Goal: Find contact information: Find contact information

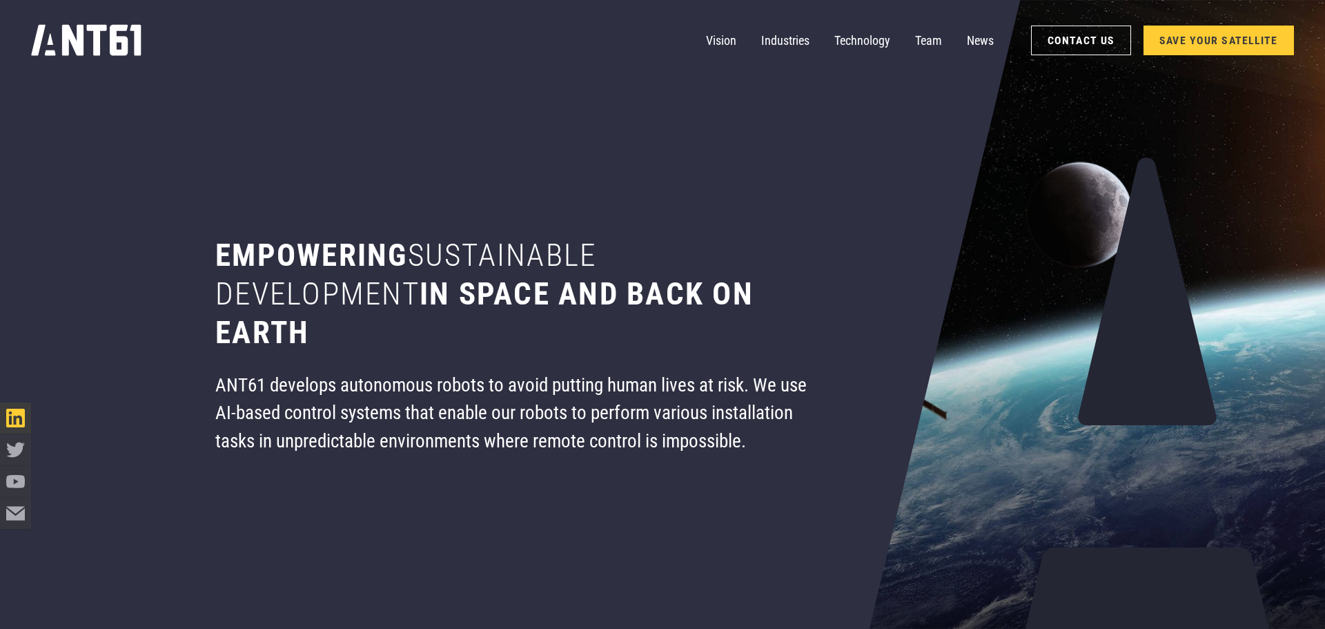
click at [14, 420] on icon "LinkedIn icon" at bounding box center [15, 418] width 19 height 19
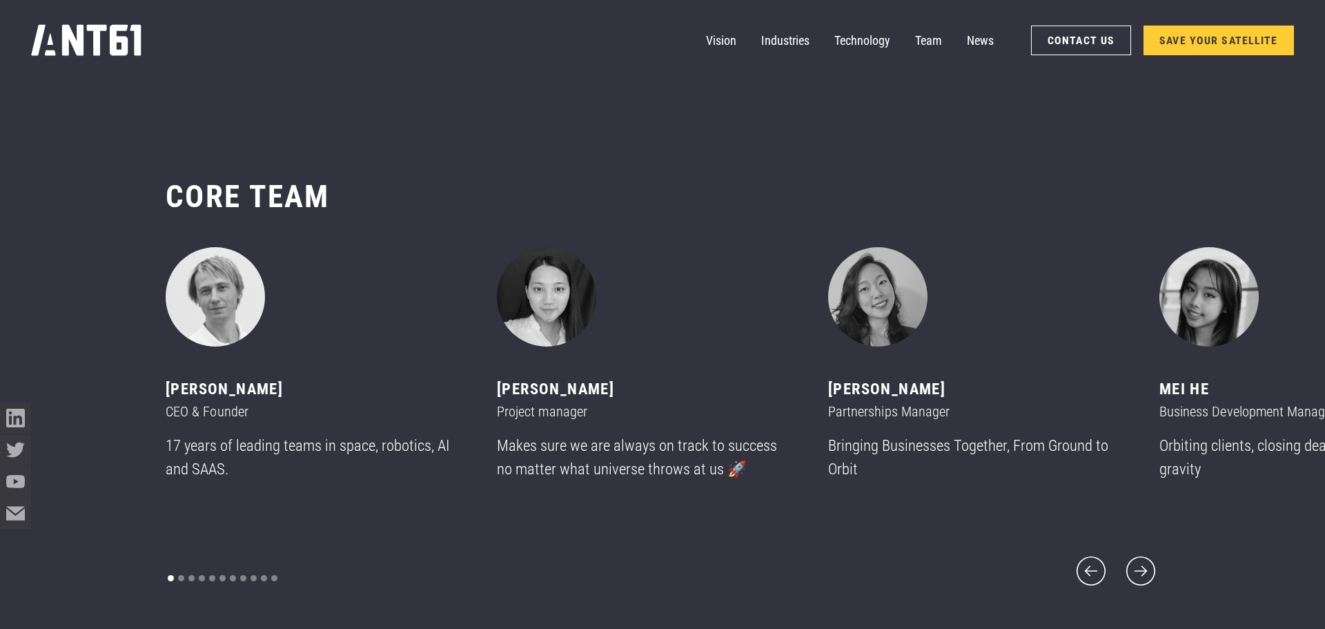
scroll to position [7473, 0]
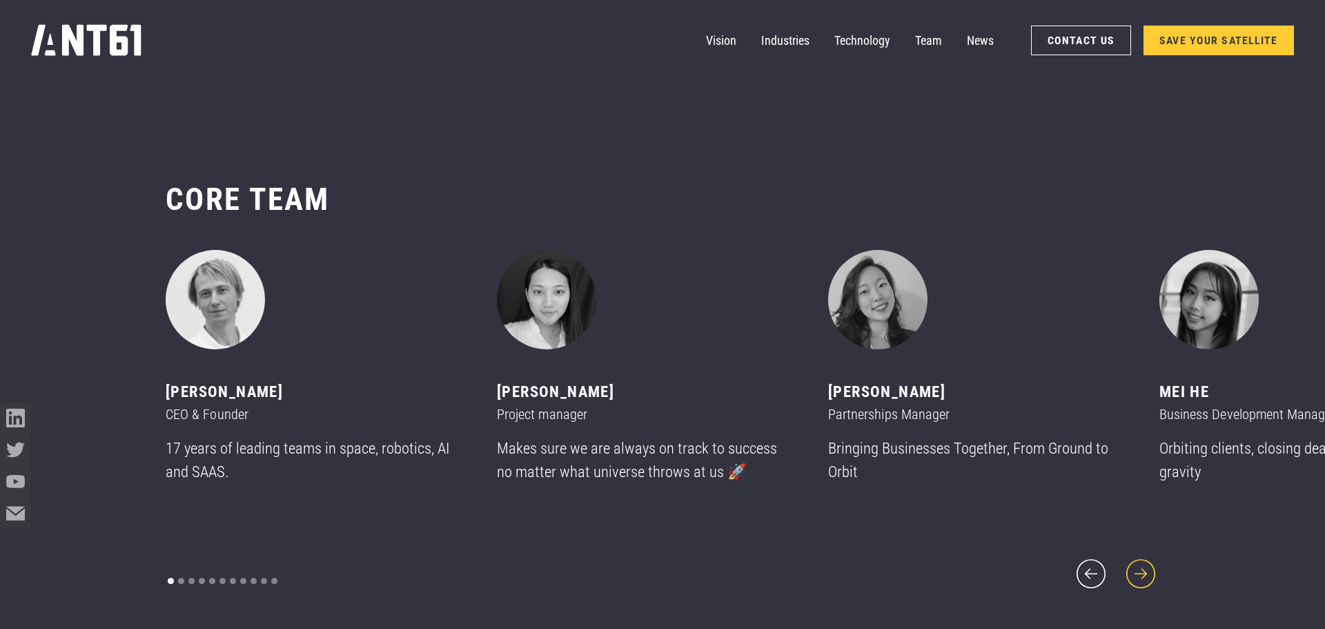
click at [1144, 565] on icon "next slide" at bounding box center [1140, 573] width 37 height 37
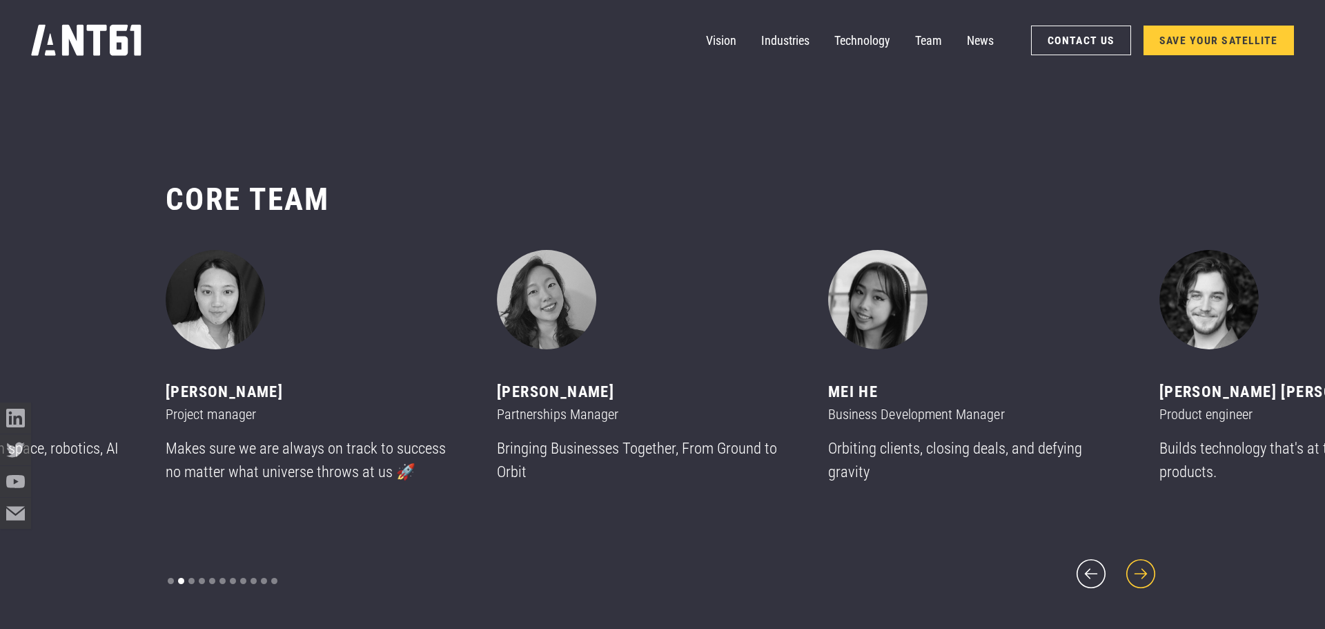
click at [1146, 565] on icon "next slide" at bounding box center [1140, 573] width 37 height 37
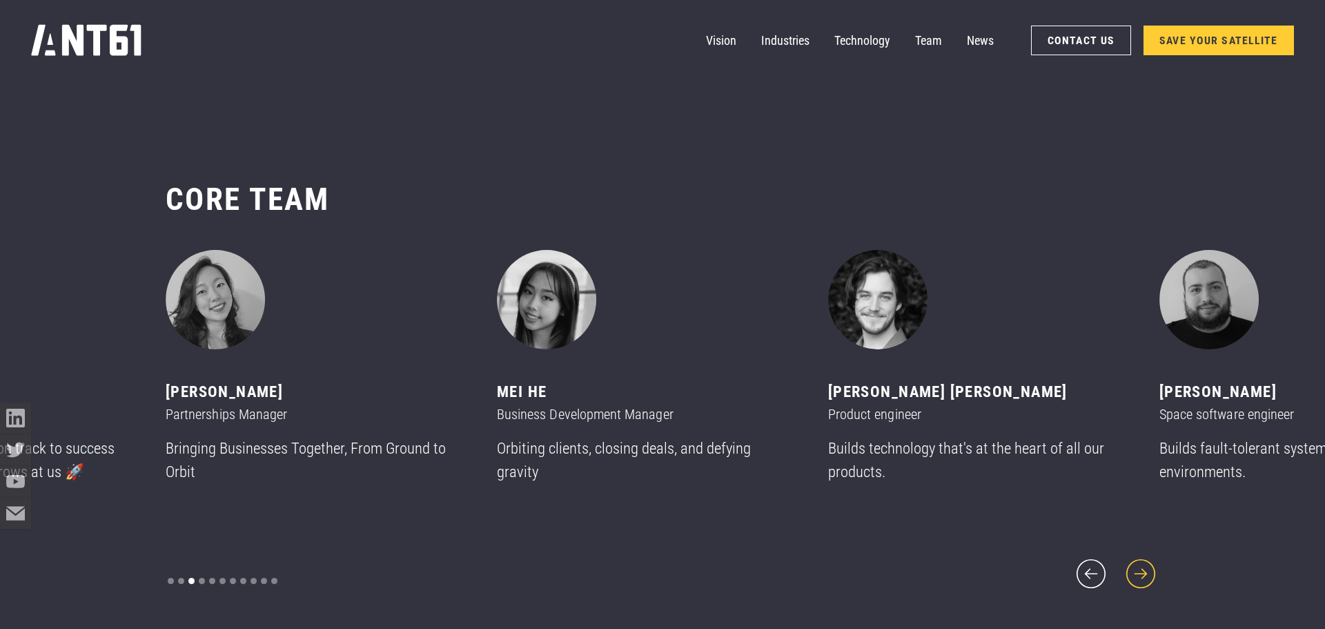
click at [1146, 565] on icon "next slide" at bounding box center [1140, 573] width 37 height 37
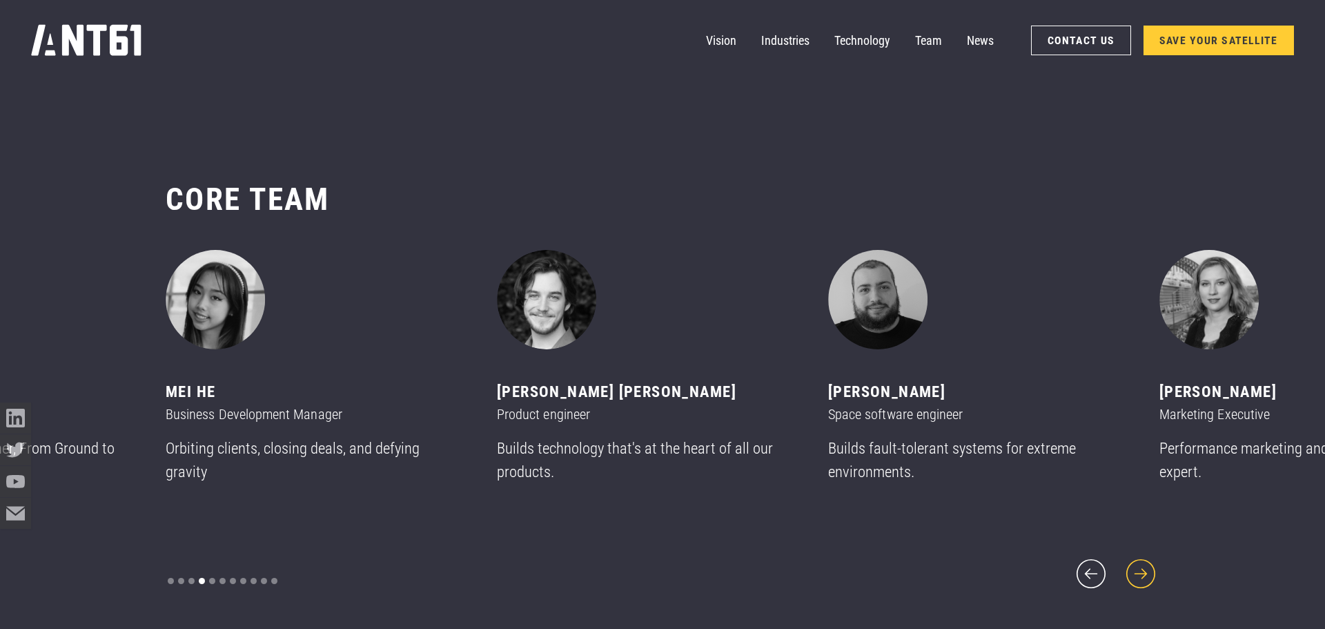
click at [1146, 566] on icon "next slide" at bounding box center [1140, 573] width 37 height 37
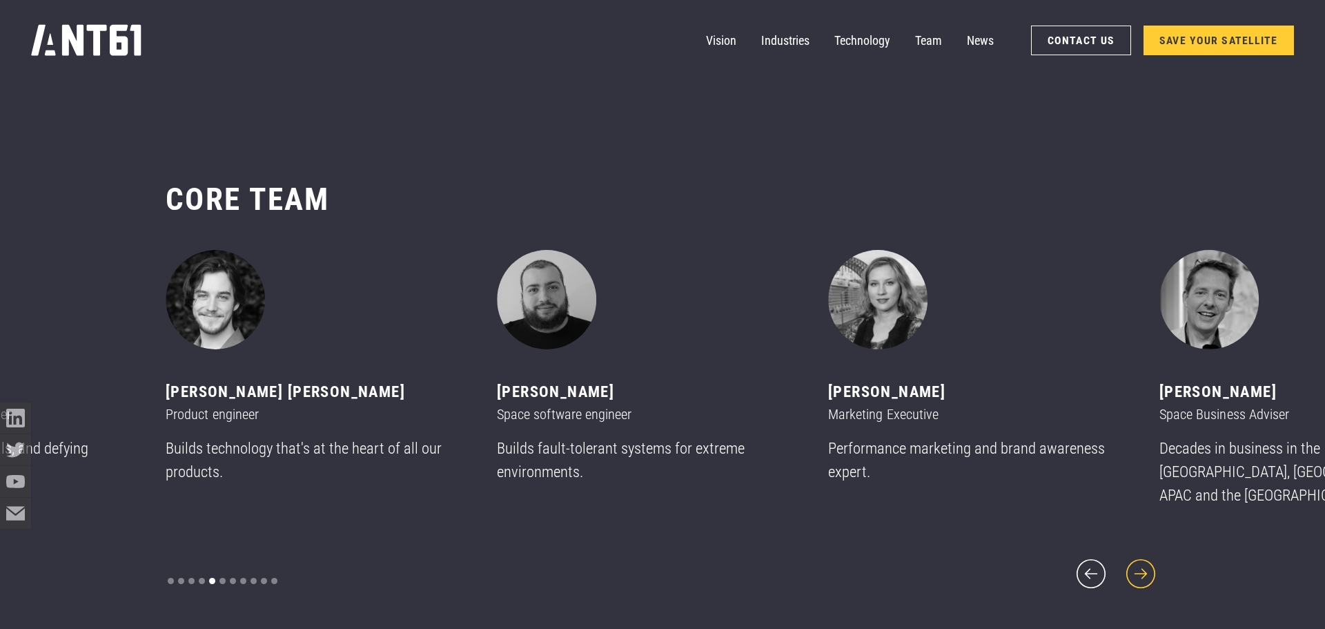
click at [1146, 566] on icon "next slide" at bounding box center [1140, 573] width 37 height 37
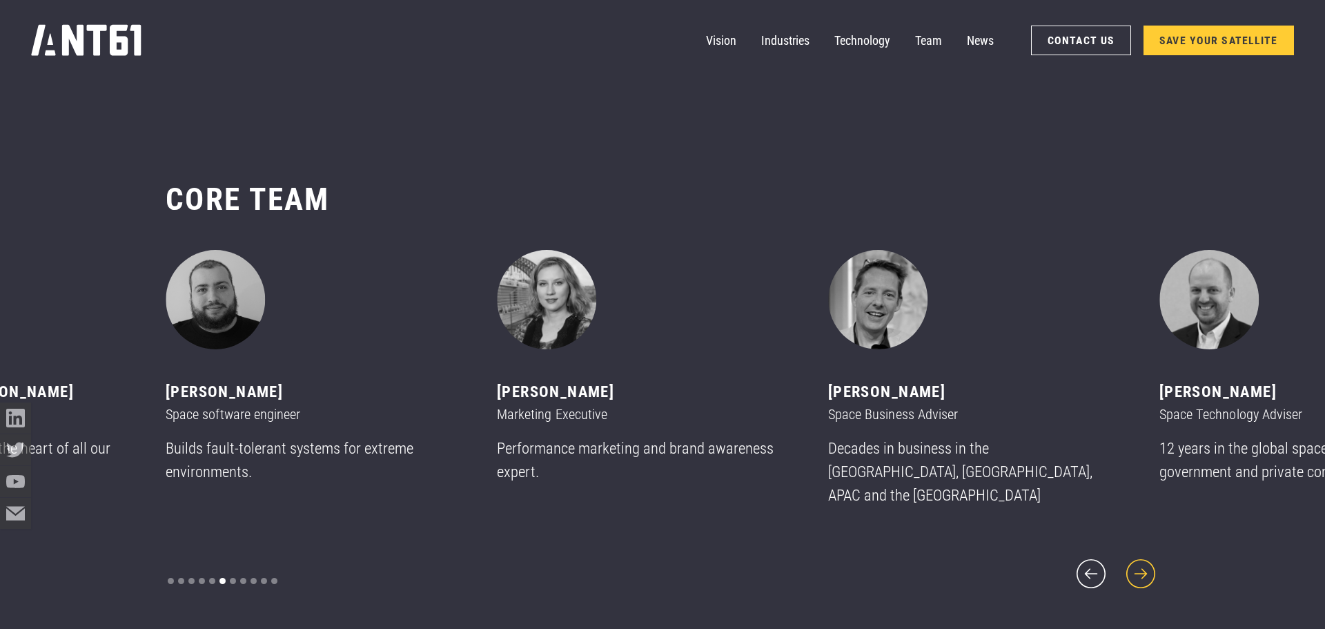
click at [1150, 567] on icon "next slide" at bounding box center [1140, 573] width 37 height 37
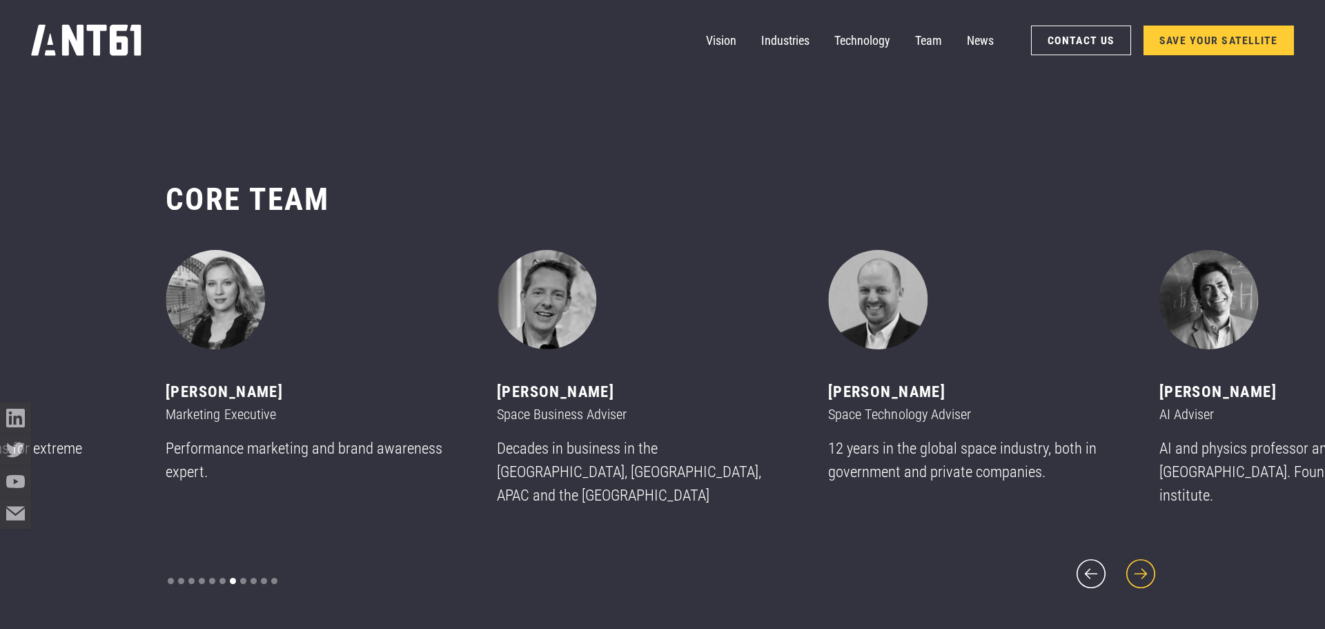
click at [1150, 567] on icon "next slide" at bounding box center [1140, 573] width 37 height 37
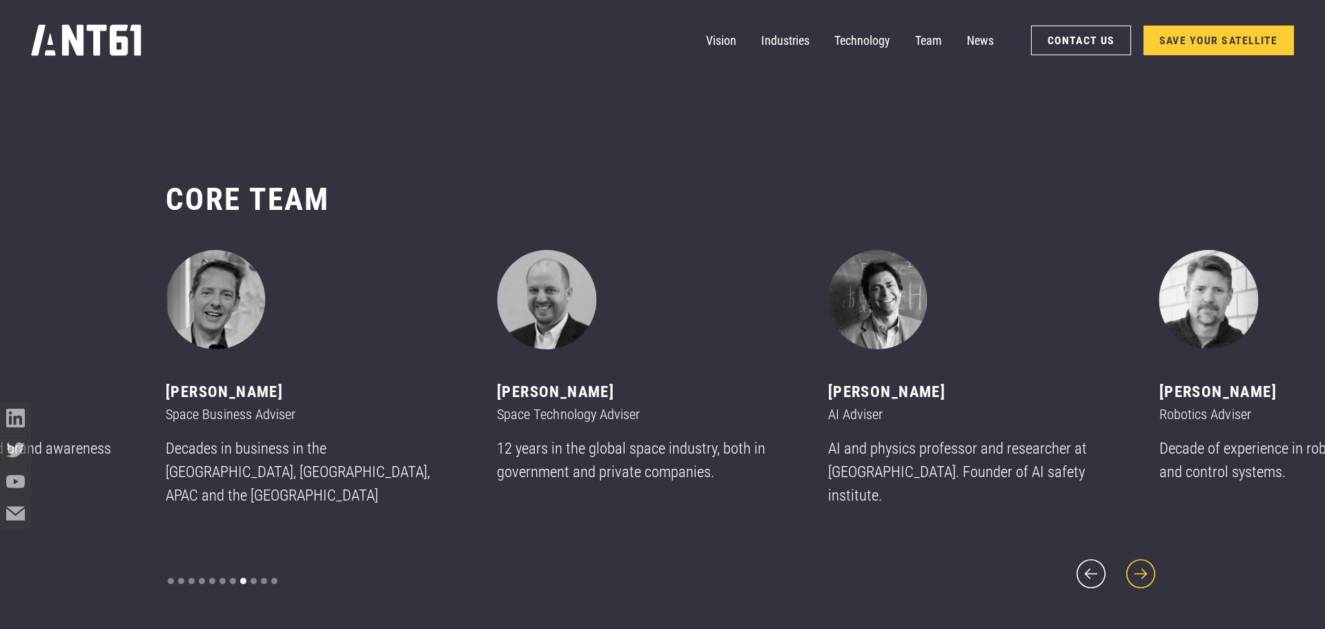
click at [1150, 567] on icon "next slide" at bounding box center [1140, 573] width 37 height 37
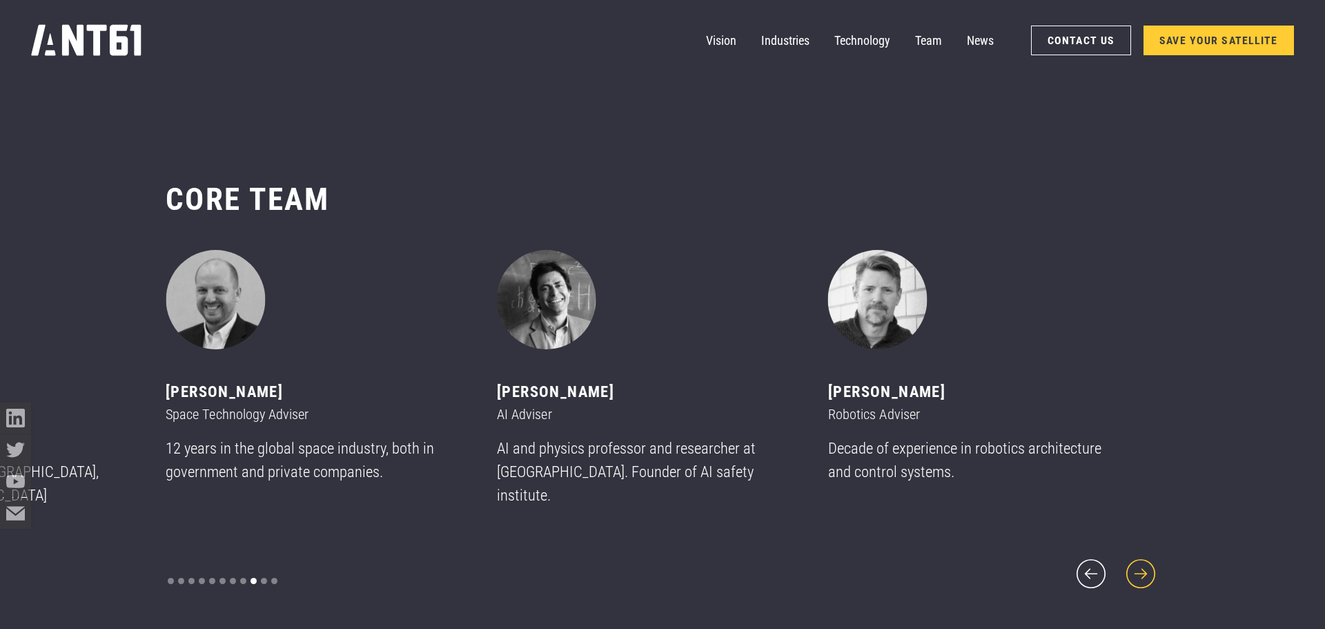
click at [1150, 567] on icon "next slide" at bounding box center [1140, 573] width 37 height 37
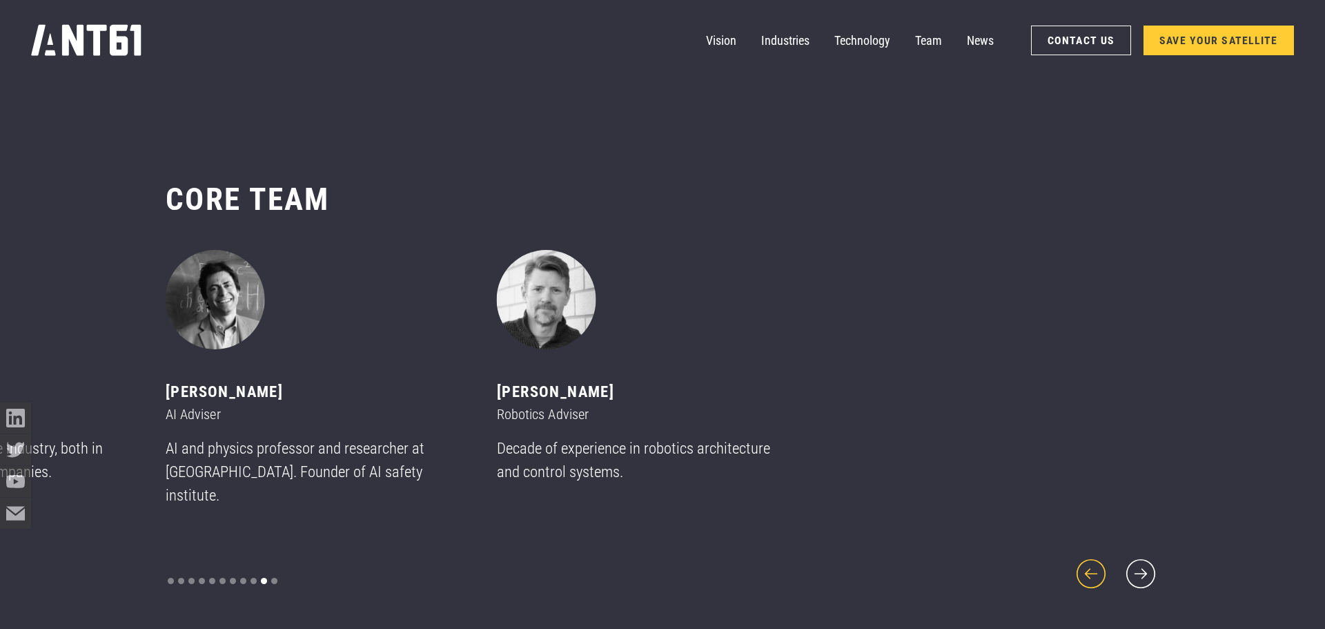
click at [1079, 560] on icon "previous slide" at bounding box center [1091, 573] width 37 height 37
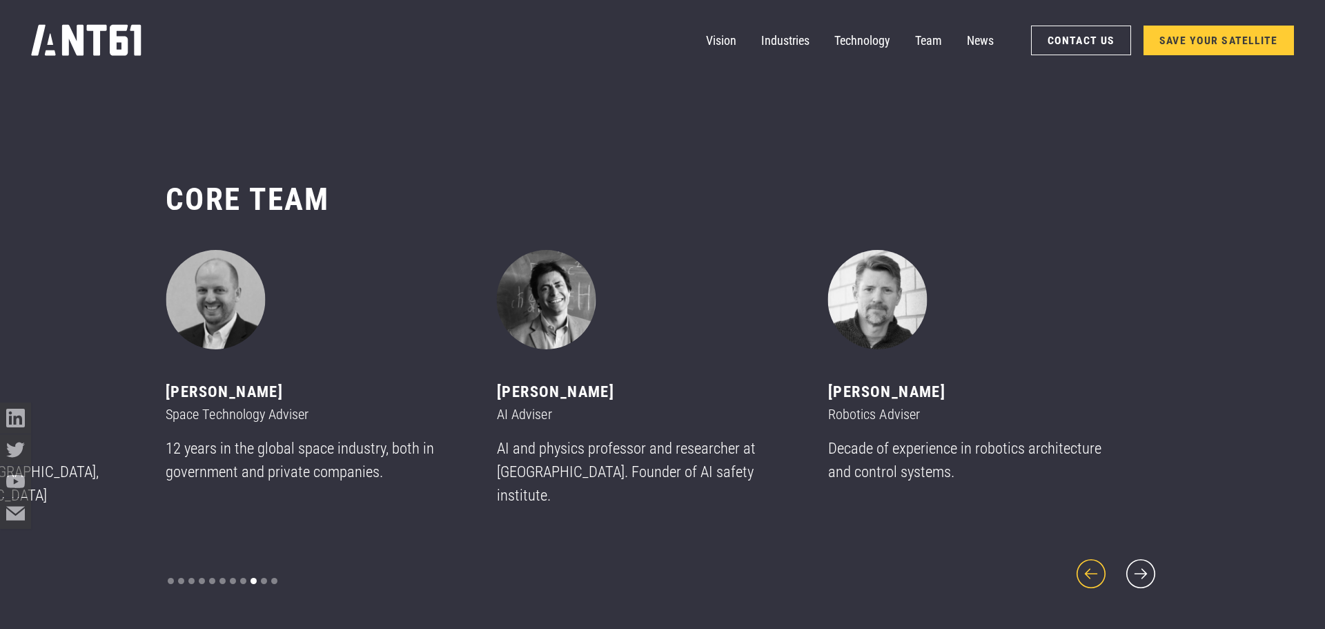
click at [1084, 560] on icon "previous slide" at bounding box center [1091, 573] width 37 height 37
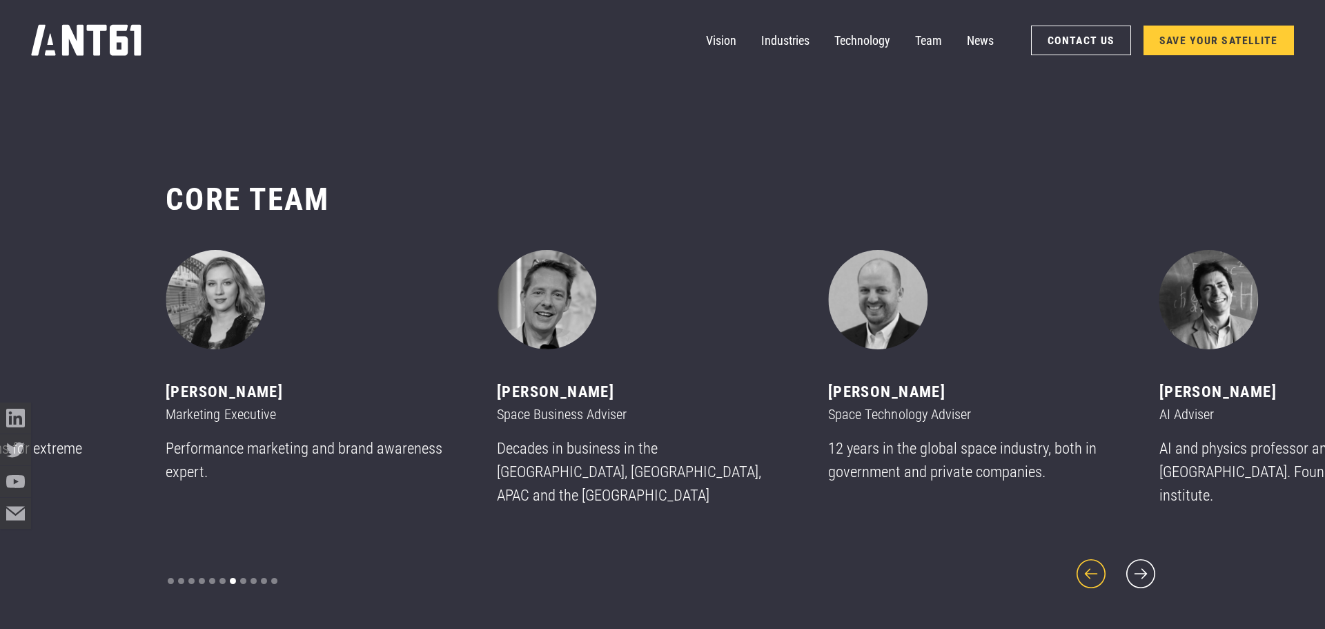
click at [1084, 560] on icon "previous slide" at bounding box center [1091, 573] width 37 height 37
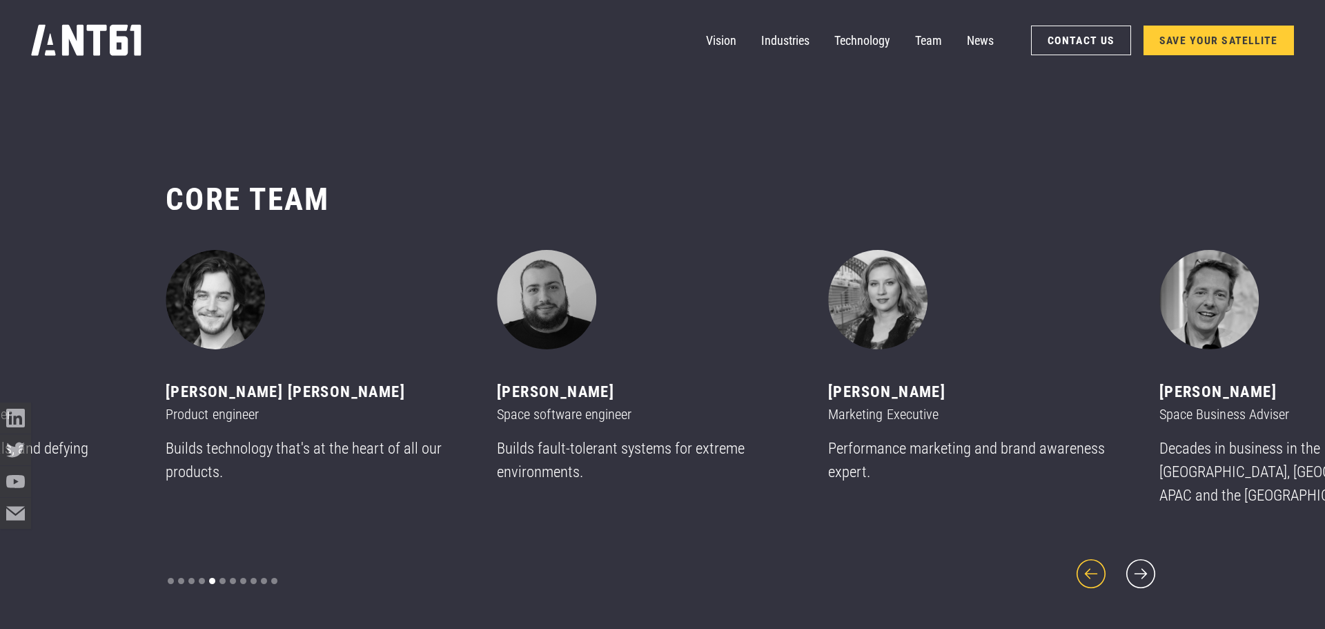
click at [1084, 560] on icon "previous slide" at bounding box center [1091, 573] width 37 height 37
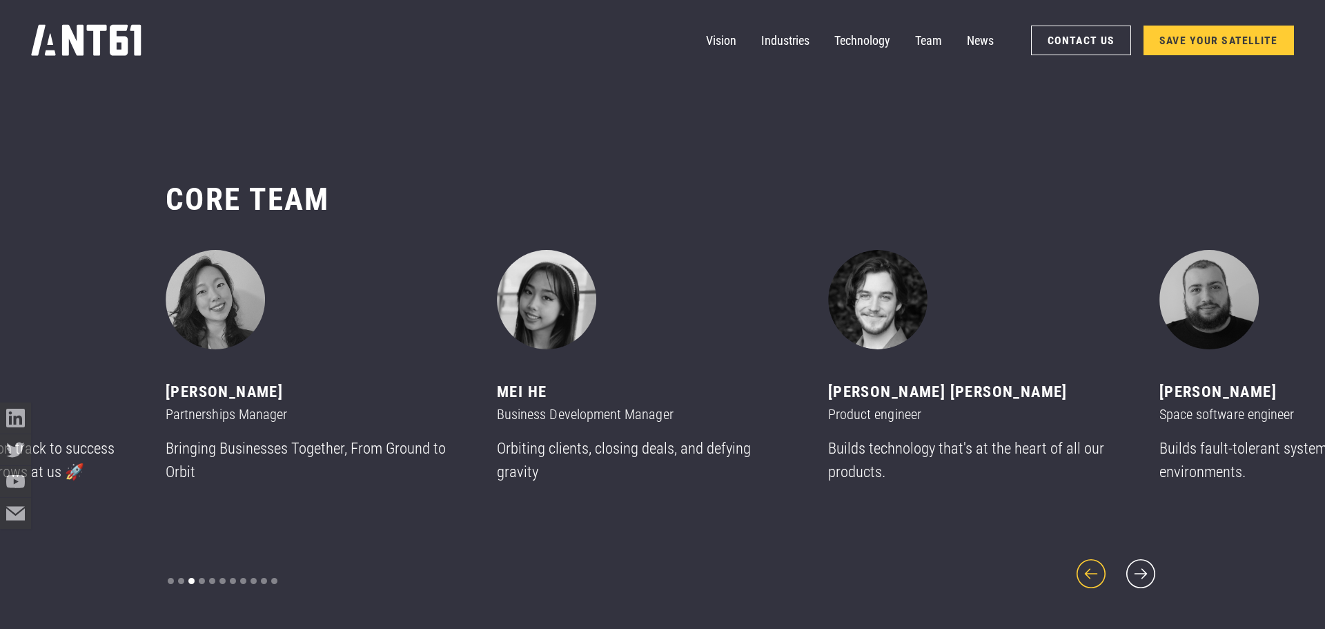
click at [1084, 560] on icon "previous slide" at bounding box center [1091, 573] width 37 height 37
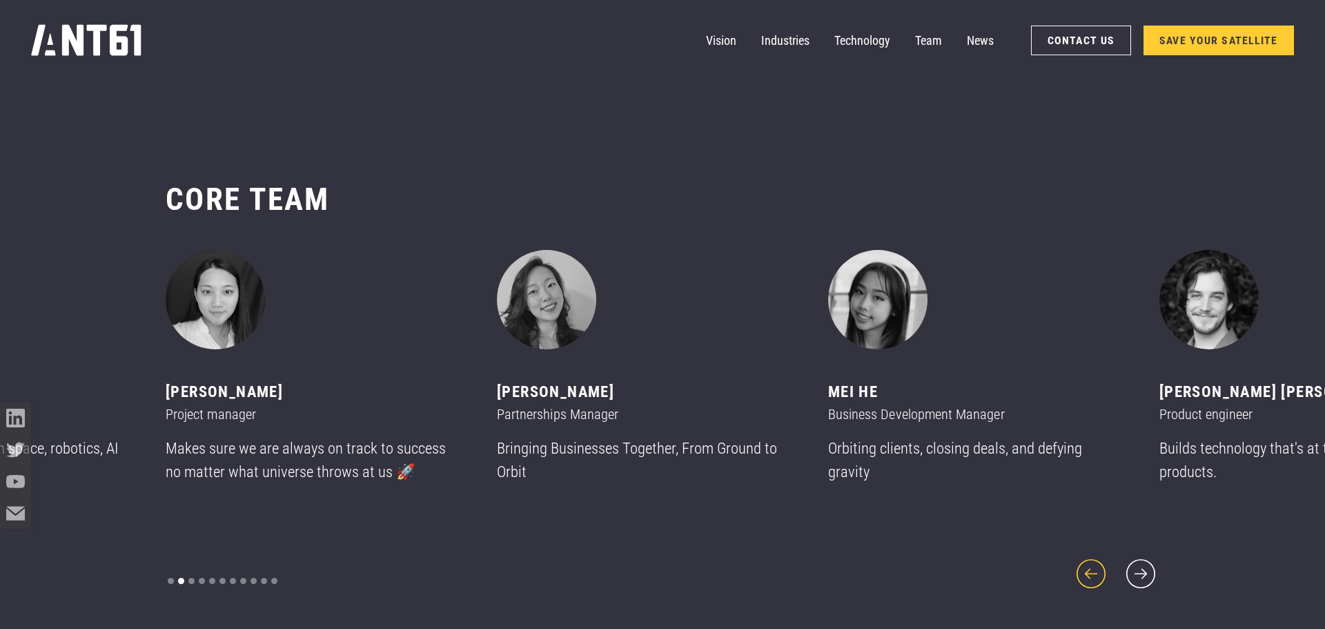
click at [1084, 560] on icon "previous slide" at bounding box center [1091, 573] width 37 height 37
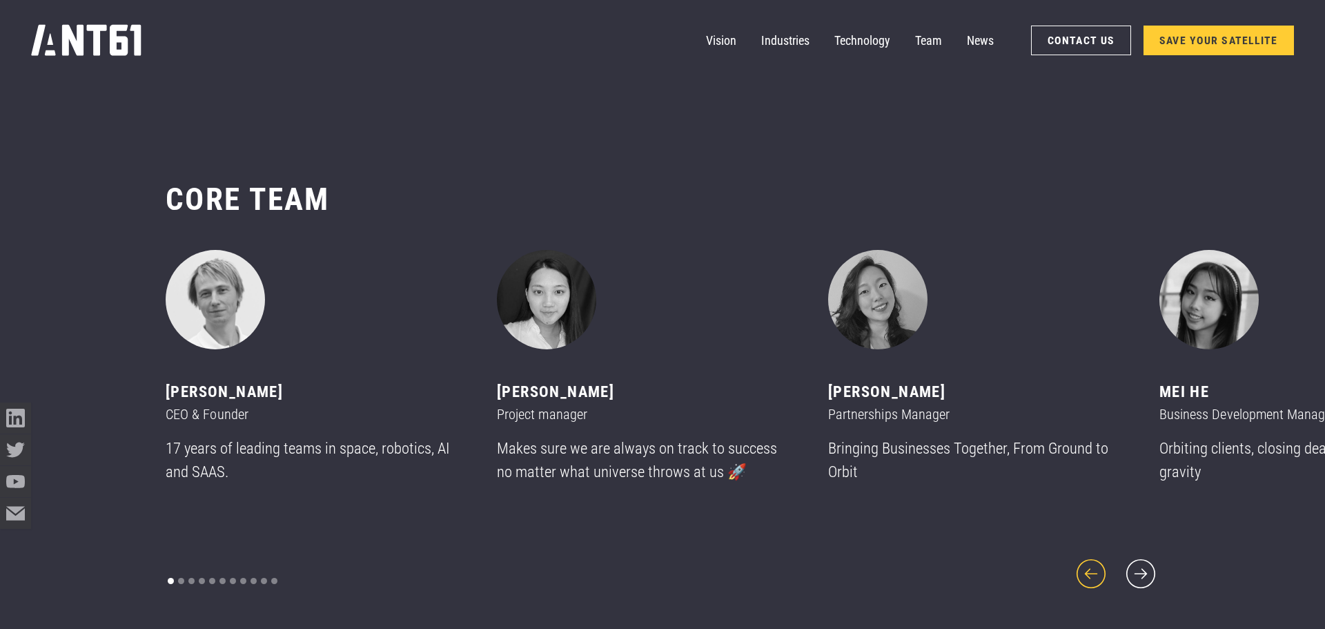
click at [1084, 560] on icon "previous slide" at bounding box center [1091, 573] width 37 height 37
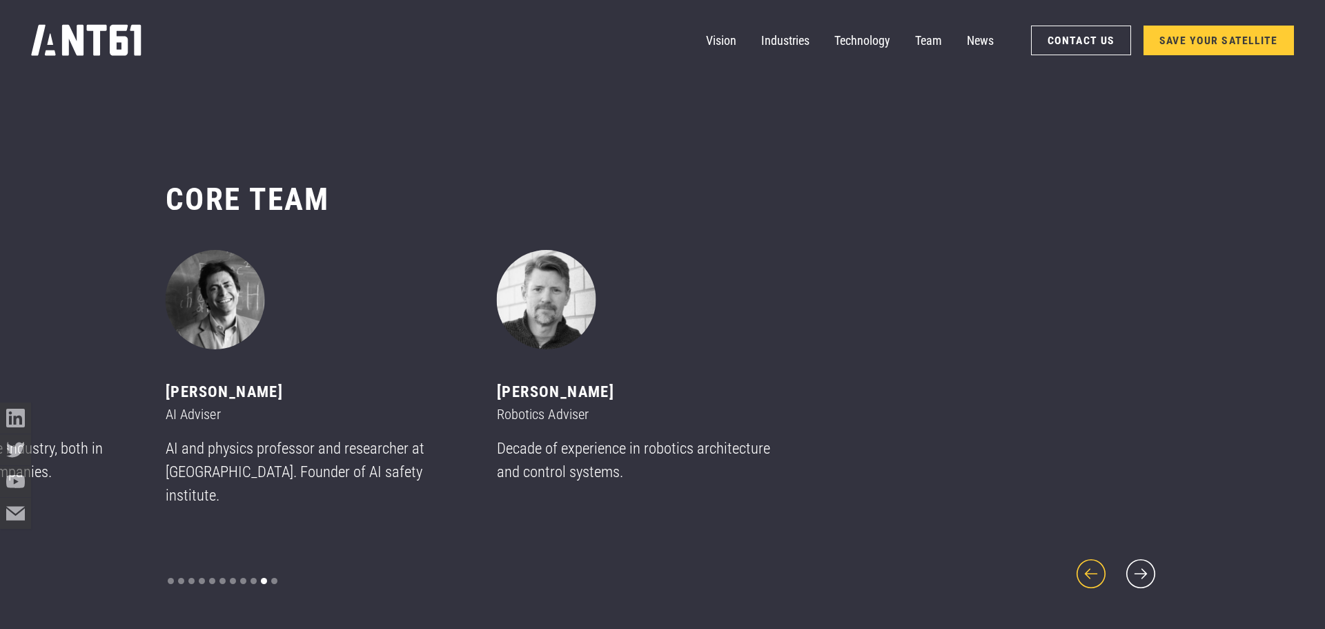
click at [1084, 560] on icon "previous slide" at bounding box center [1091, 573] width 37 height 37
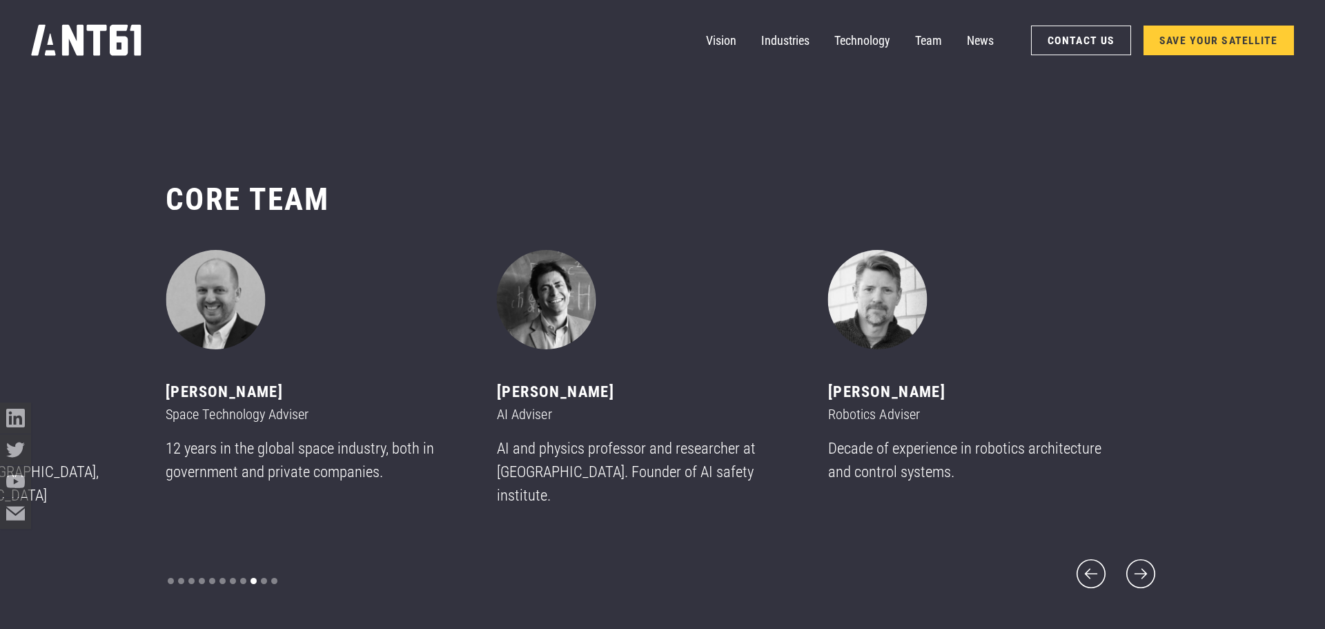
click at [1115, 553] on div "[PERSON_NAME] CEO & Founder 17 years of leading teams in space, robotics, AI an…" at bounding box center [663, 421] width 994 height 342
click at [1125, 556] on icon "next slide" at bounding box center [1140, 573] width 37 height 37
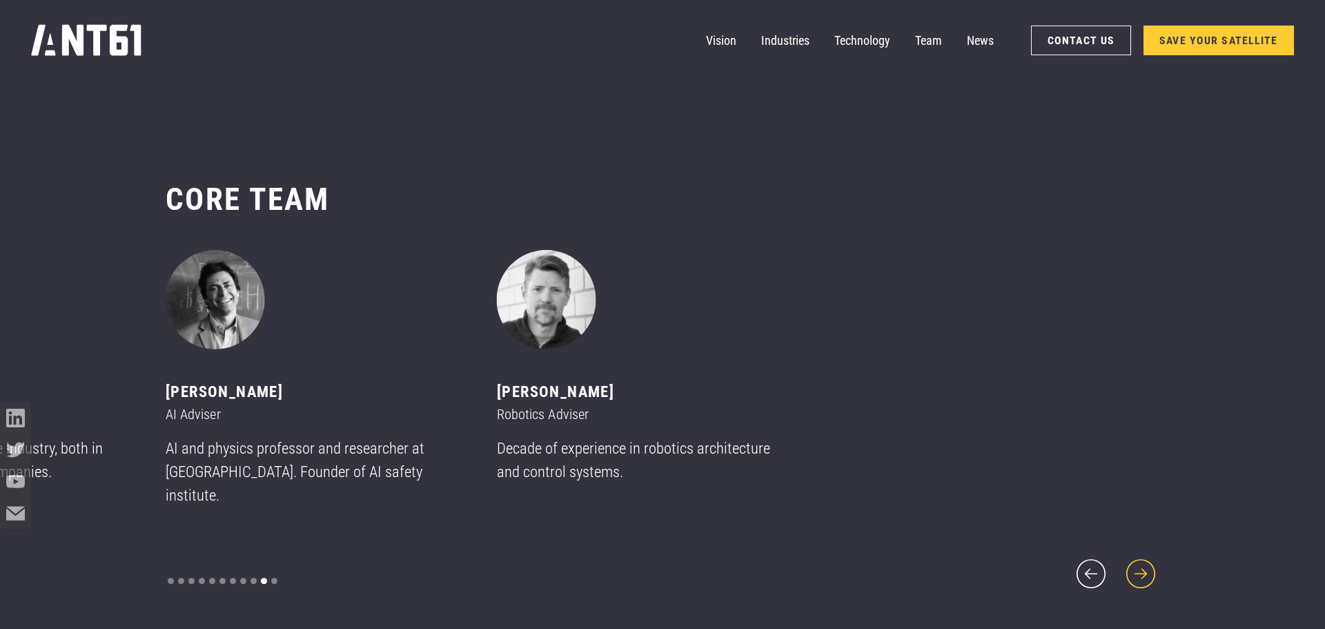
click at [1125, 556] on icon "next slide" at bounding box center [1140, 573] width 37 height 37
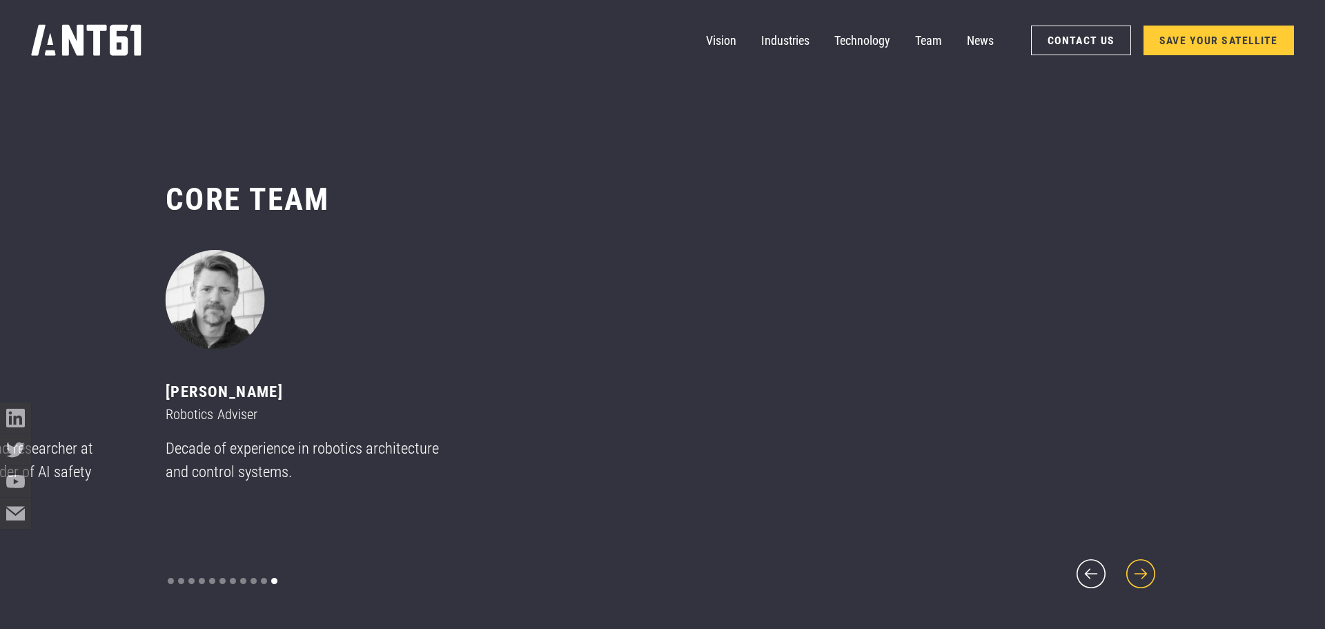
click at [1125, 556] on icon "next slide" at bounding box center [1140, 573] width 37 height 37
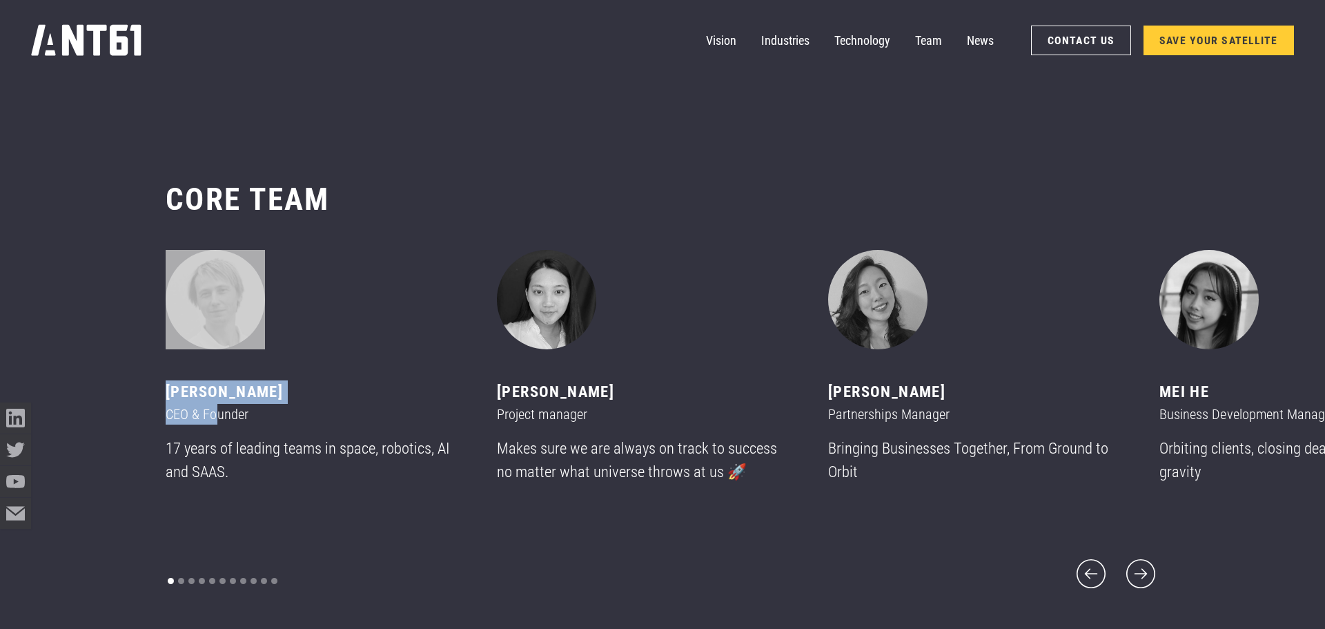
drag, startPoint x: 175, startPoint y: 426, endPoint x: 360, endPoint y: 426, distance: 184.3
click at [346, 426] on div "CORE team ‍ [PERSON_NAME] CEO & Founder 17 years of leading teams in space, rob…" at bounding box center [662, 386] width 1325 height 537
click at [358, 424] on div "CEO & Founder" at bounding box center [313, 414] width 294 height 21
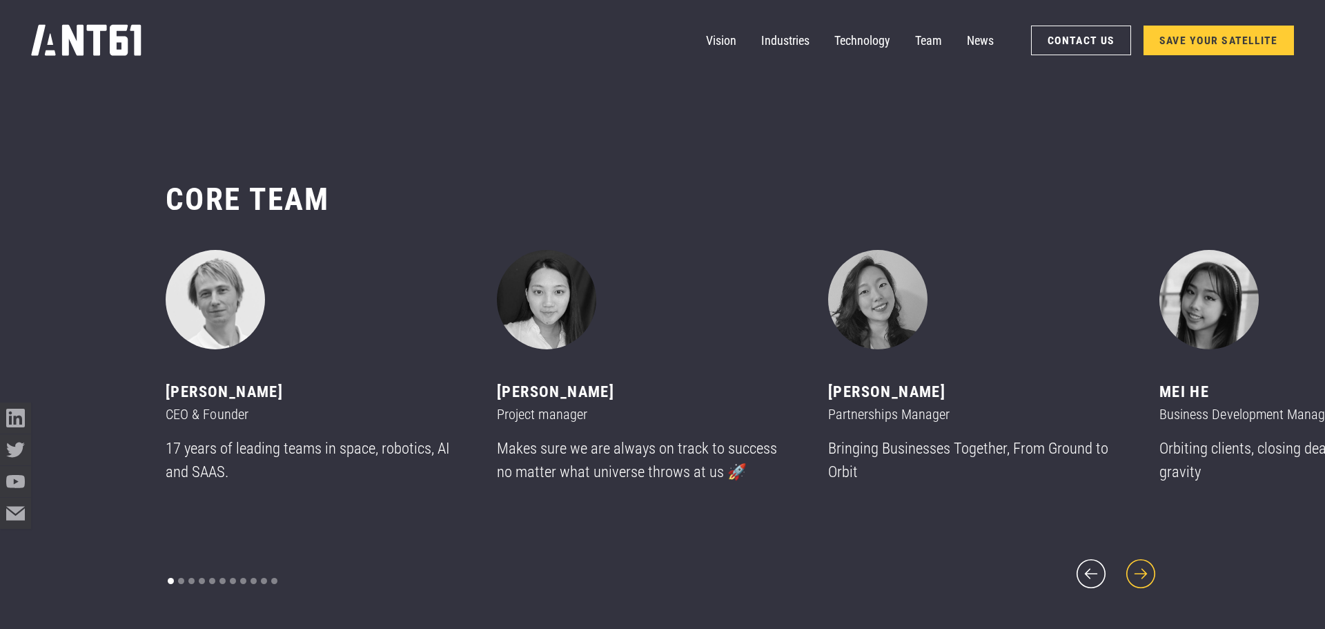
click at [1150, 556] on icon "next slide" at bounding box center [1140, 573] width 37 height 37
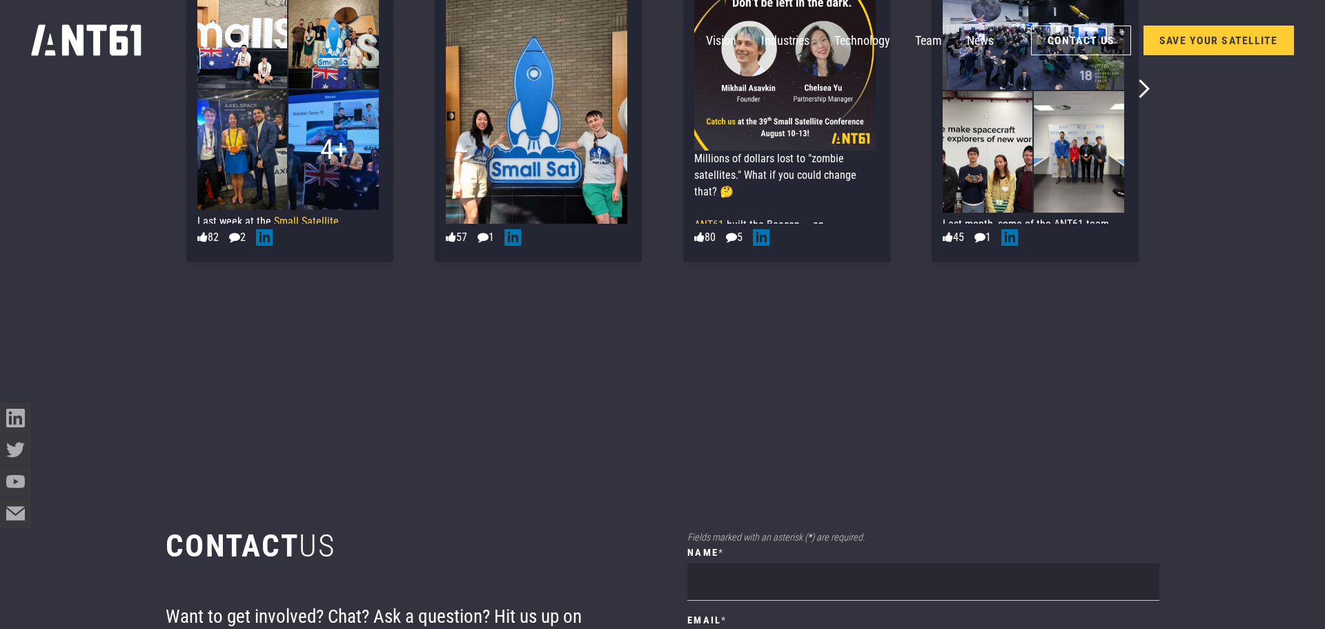
scroll to position [8792, 0]
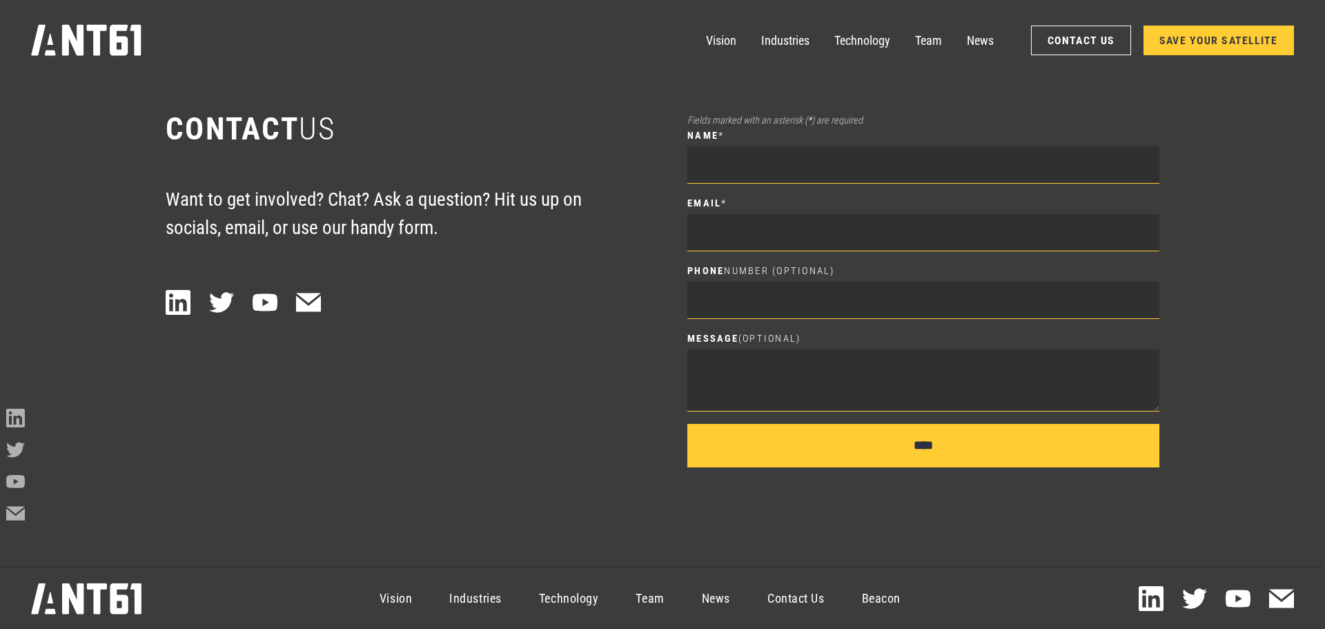
click at [788, 595] on link "Contact Us" at bounding box center [796, 598] width 95 height 56
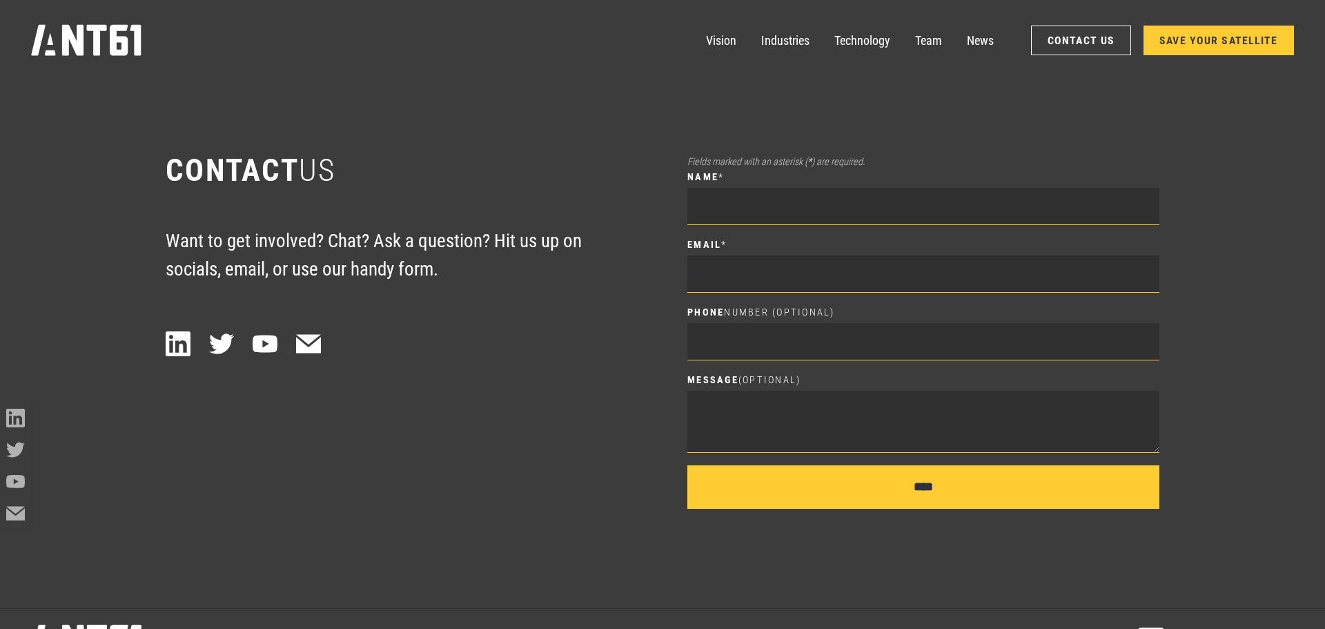
scroll to position [8722, 0]
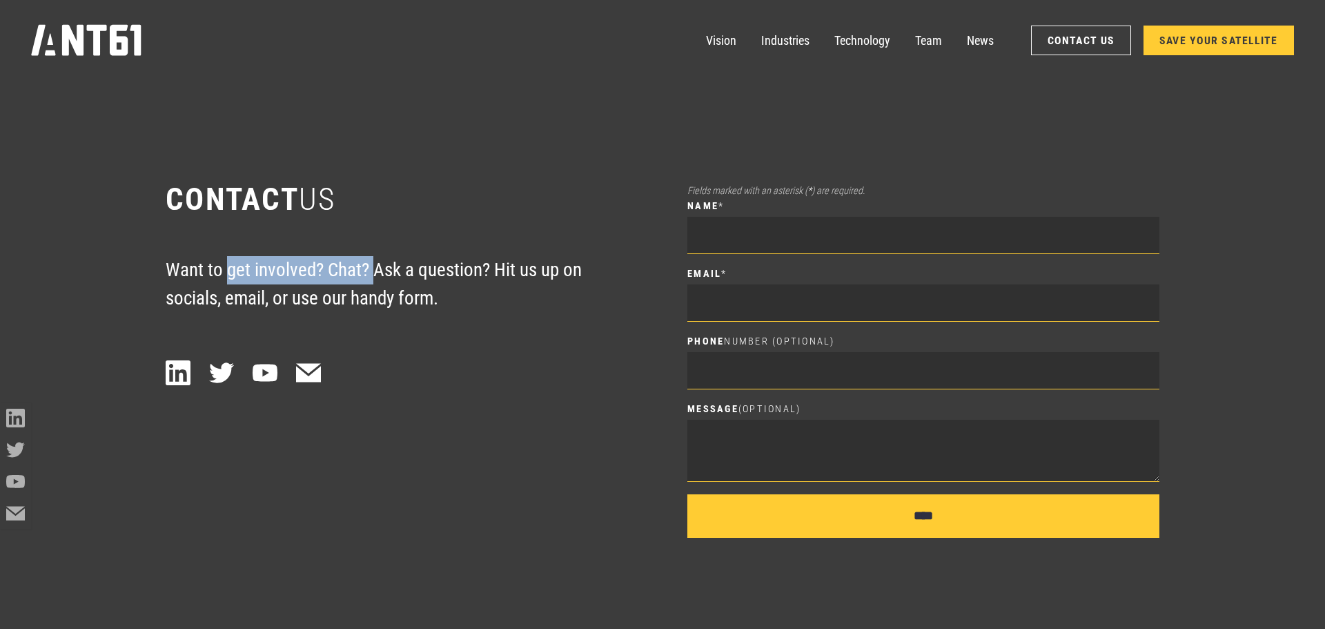
drag, startPoint x: 230, startPoint y: 283, endPoint x: 435, endPoint y: 284, distance: 205.7
click at [413, 281] on p "Want to get involved? Chat? Ask a question? Hit us up on socials, email, or use…" at bounding box center [402, 284] width 472 height 56
drag, startPoint x: 454, startPoint y: 286, endPoint x: 461, endPoint y: 290, distance: 7.7
click at [459, 288] on p "Want to get involved? Chat? Ask a question? Hit us up on socials, email, or use…" at bounding box center [402, 284] width 472 height 56
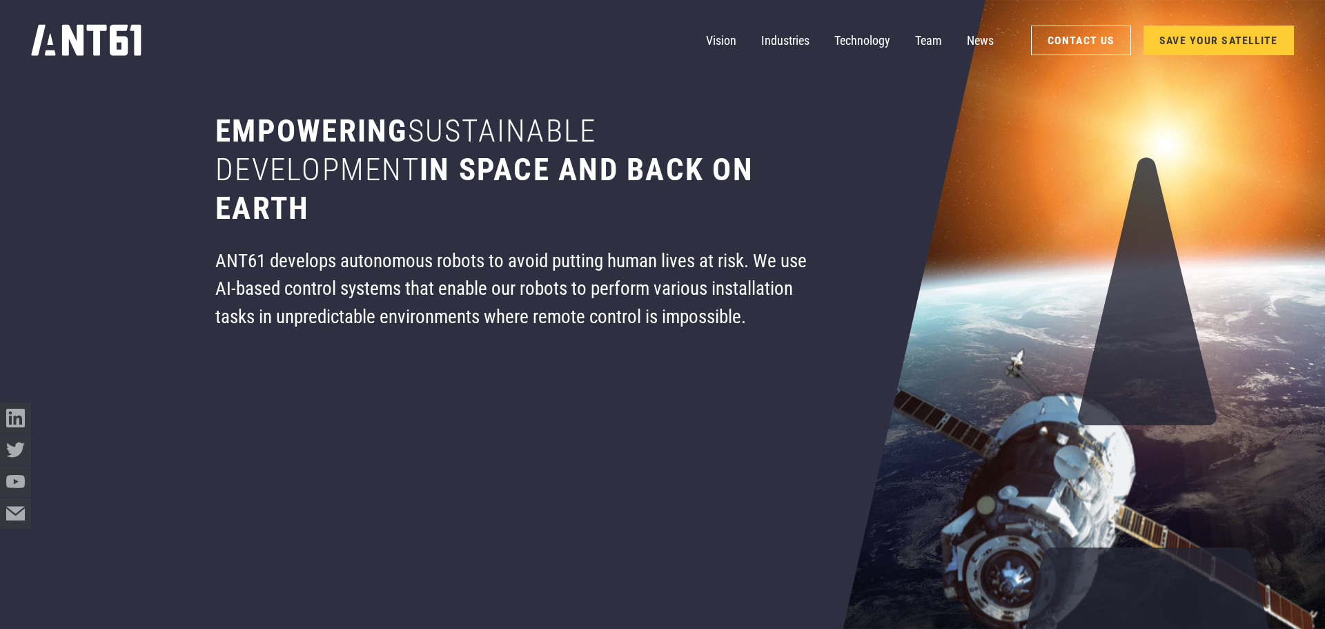
scroll to position [0, 0]
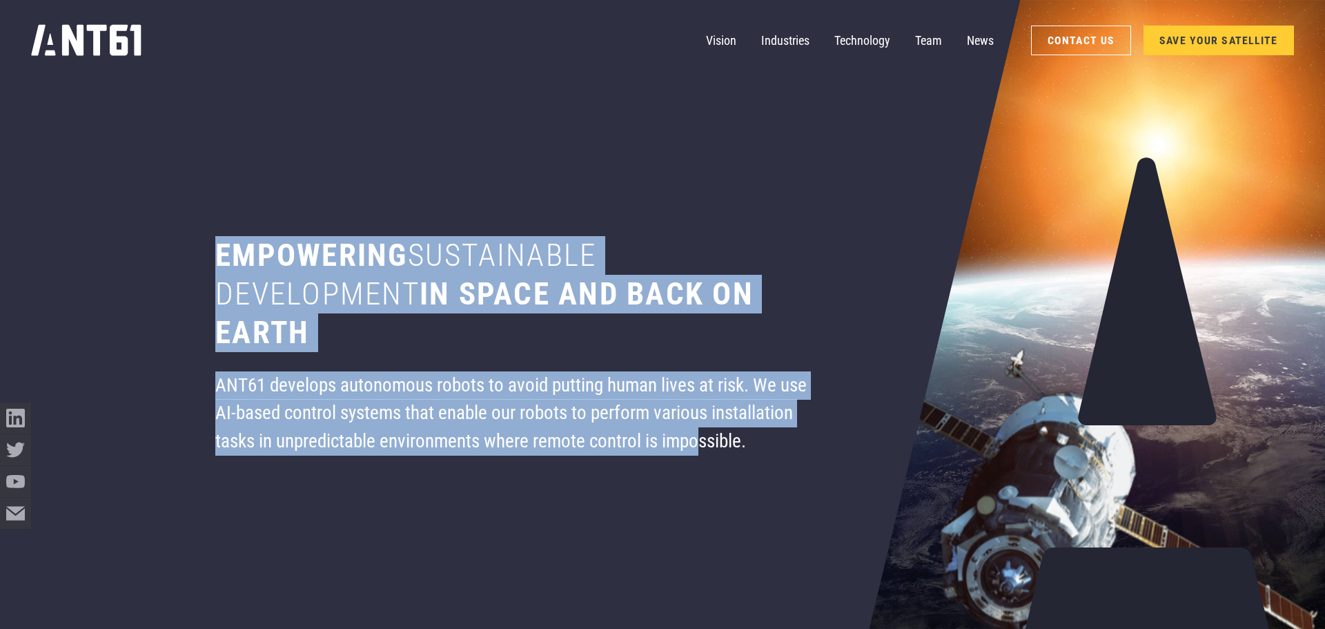
drag, startPoint x: 219, startPoint y: 253, endPoint x: 696, endPoint y: 446, distance: 514.6
click at [696, 446] on div "Empowering sustainable development in space and back on earth ANT61 develops au…" at bounding box center [515, 314] width 699 height 629
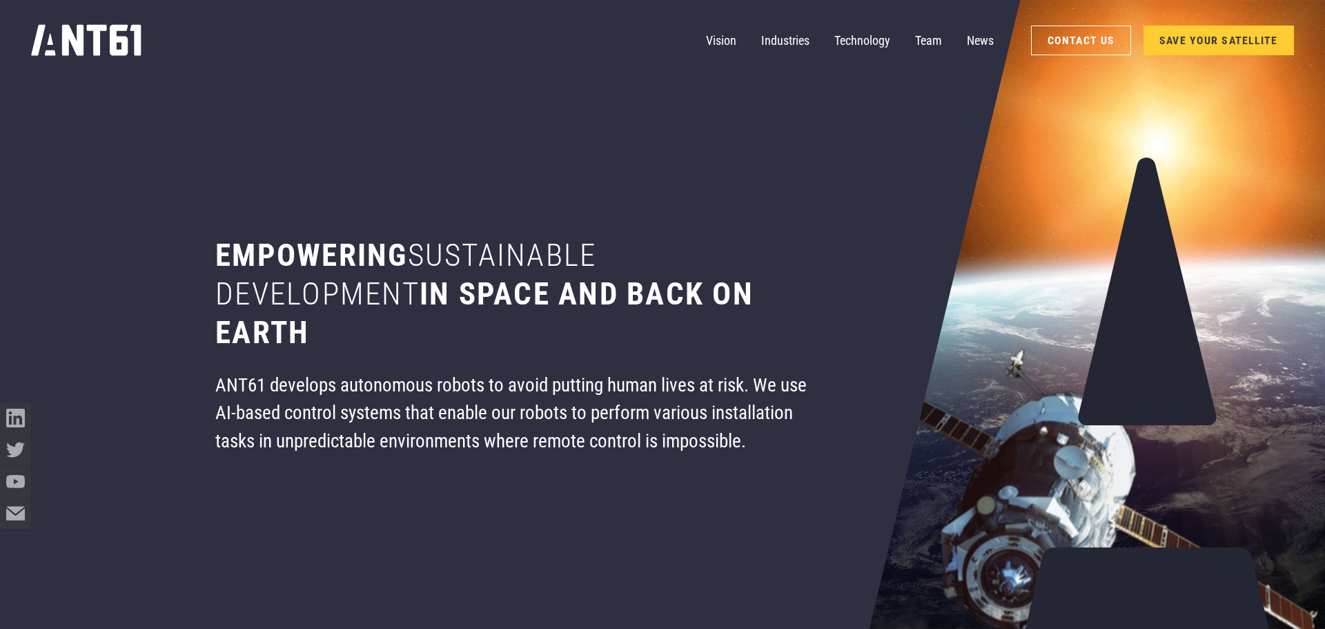
click at [720, 457] on div "Empowering sustainable development in space and back on earth ANT61 develops au…" at bounding box center [515, 314] width 699 height 629
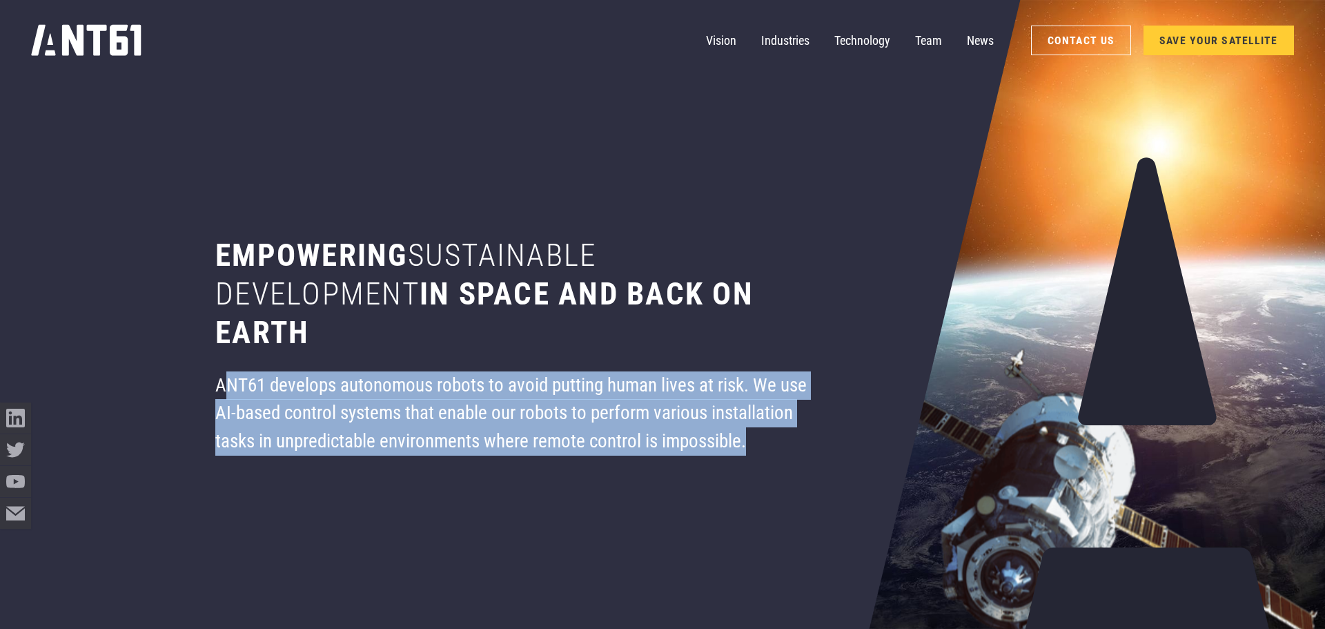
drag, startPoint x: 764, startPoint y: 442, endPoint x: 301, endPoint y: 373, distance: 468.3
click at [234, 395] on div "ANT61 develops autonomous robots to avoid putting human lives at risk. We use A…" at bounding box center [515, 413] width 600 height 84
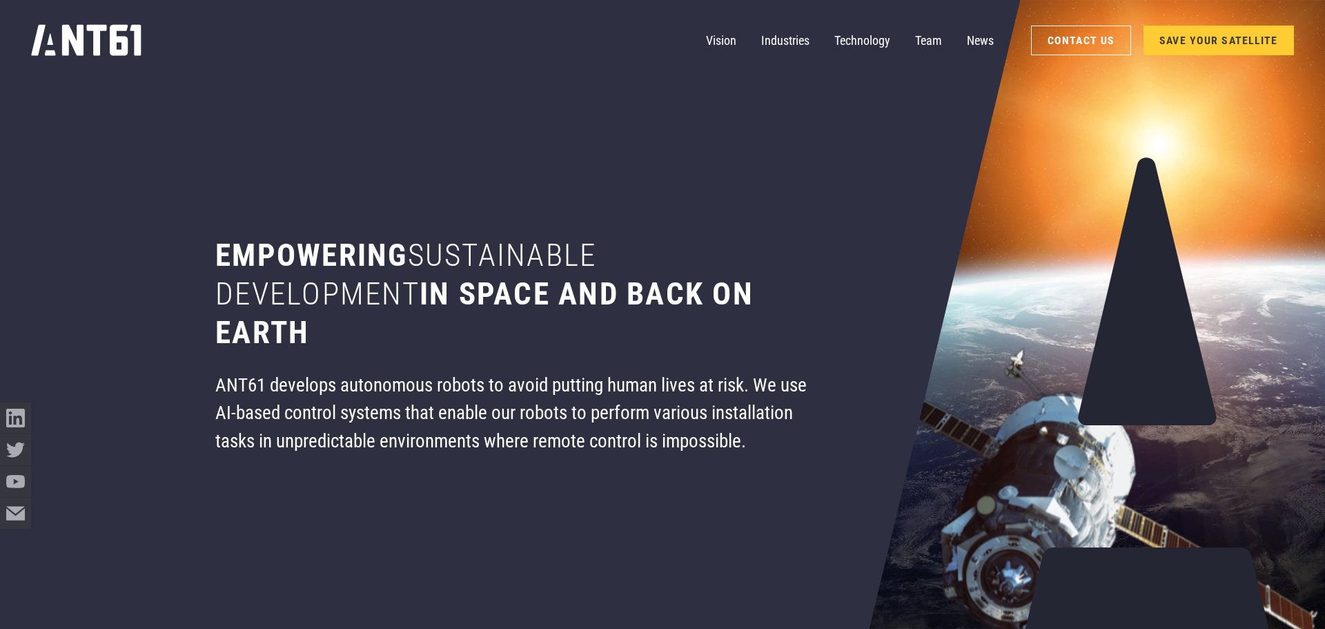
click at [356, 357] on div "Empowering sustainable development in space and back on earth ANT61 develops au…" at bounding box center [515, 314] width 699 height 629
